Goal: Task Accomplishment & Management: Use online tool/utility

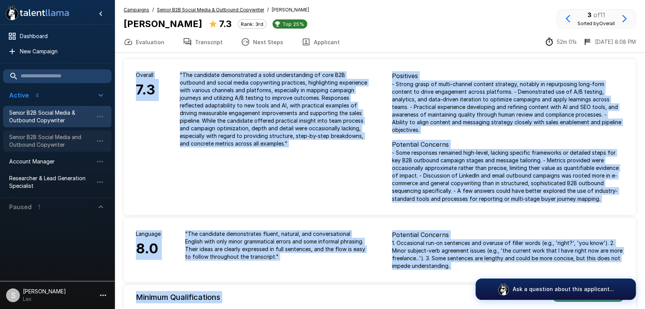
click at [53, 138] on span "Senior B2B Social Media and Outbound Copywriter" at bounding box center [51, 141] width 84 height 15
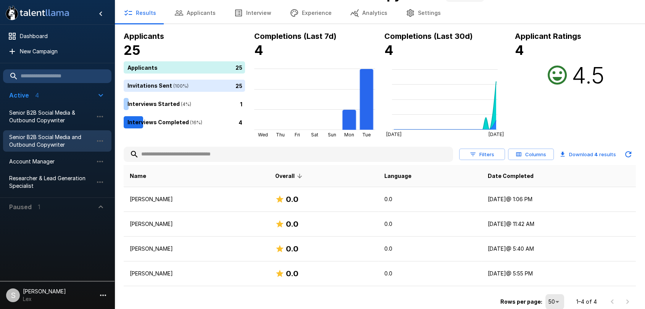
scroll to position [22, 0]
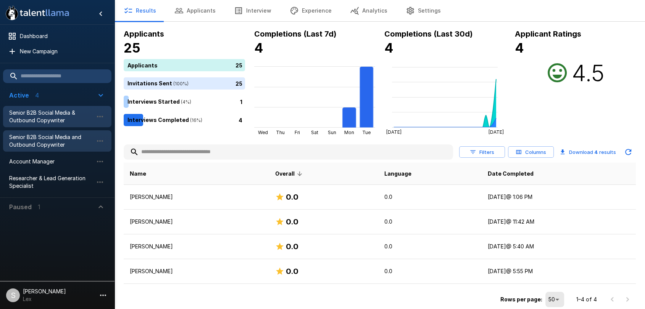
click at [23, 114] on span "Senior B2B Social Media & Outbound Copywriter" at bounding box center [51, 116] width 84 height 15
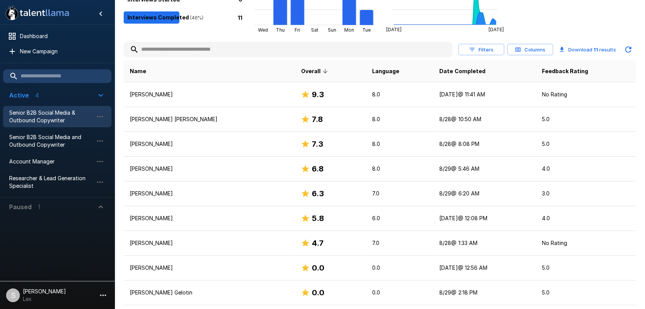
scroll to position [134, 0]
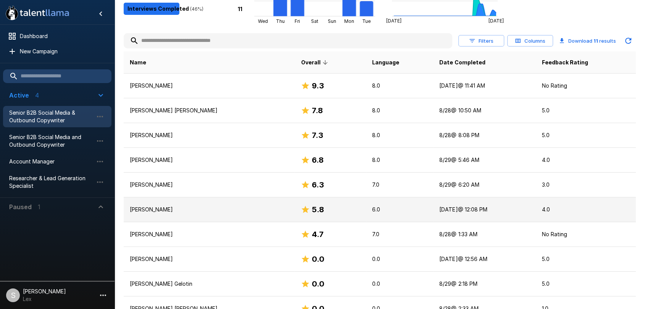
click at [167, 213] on p "[PERSON_NAME]" at bounding box center [209, 210] width 159 height 8
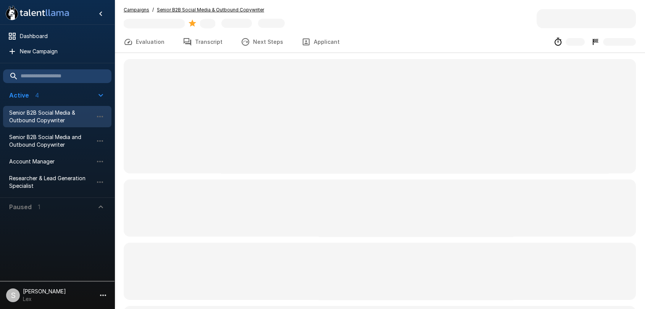
click at [167, 213] on span at bounding box center [380, 208] width 512 height 57
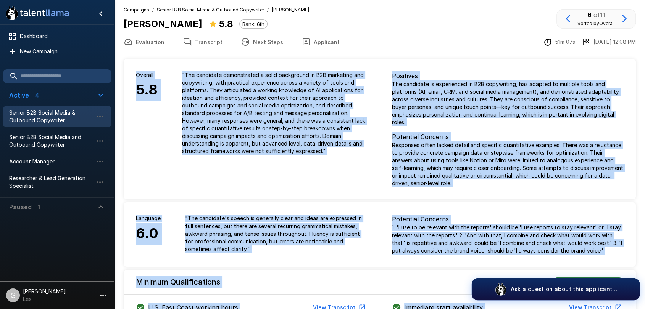
drag, startPoint x: 131, startPoint y: 71, endPoint x: 650, endPoint y: 161, distance: 527.3
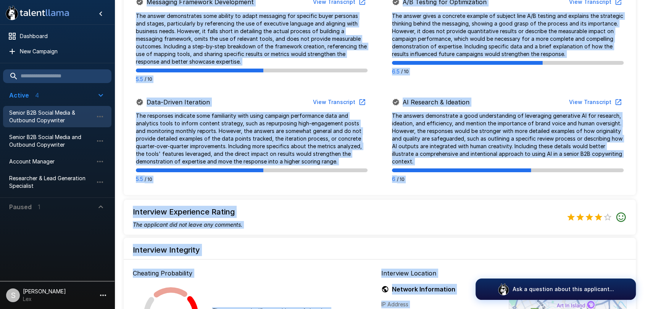
scroll to position [506, 0]
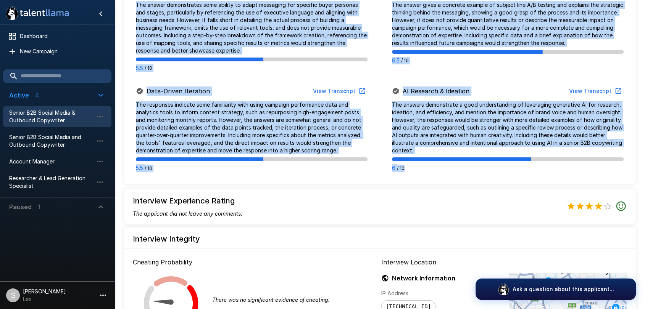
click at [460, 176] on div "Getting to Know You View Transcript The candidate provided a detailed overview …" at bounding box center [380, 28] width 512 height 311
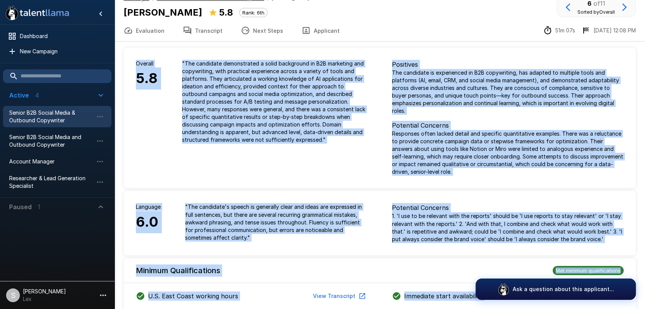
scroll to position [0, 0]
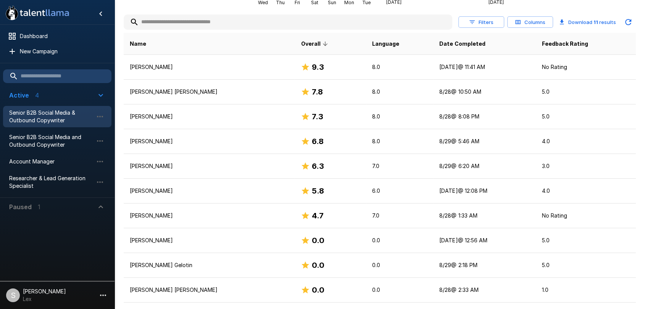
scroll to position [149, 0]
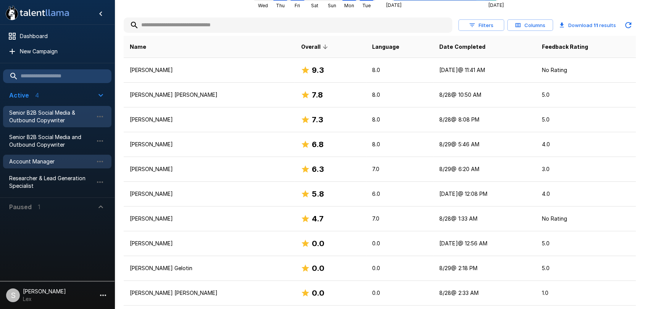
click at [60, 163] on span "Account Manager" at bounding box center [51, 162] width 84 height 8
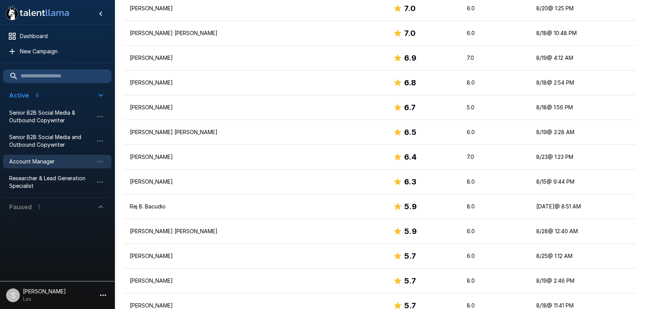
scroll to position [405, 0]
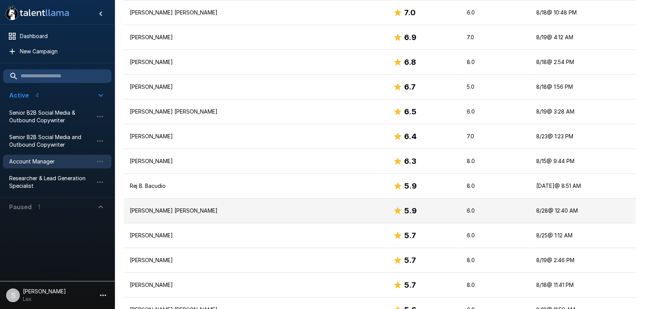
click at [177, 211] on p "[PERSON_NAME] [PERSON_NAME]" at bounding box center [255, 211] width 251 height 8
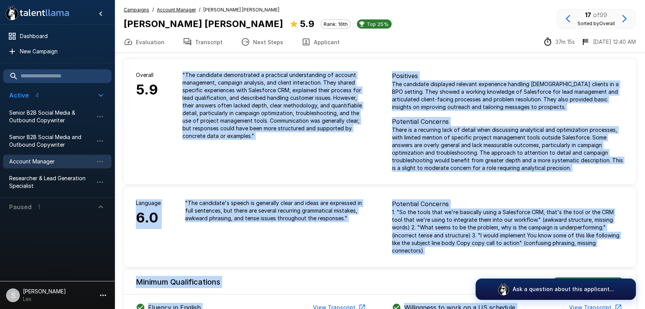
drag, startPoint x: 182, startPoint y: 74, endPoint x: 624, endPoint y: 270, distance: 483.5
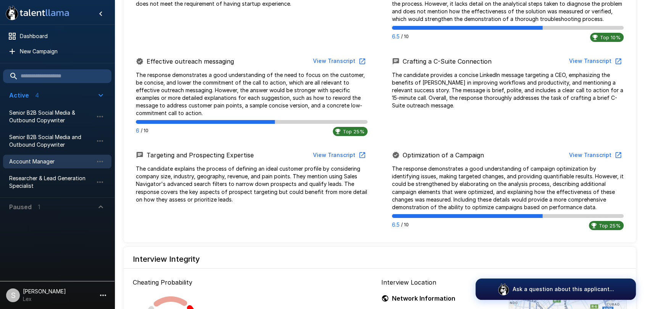
scroll to position [623, 0]
